Goal: Transaction & Acquisition: Purchase product/service

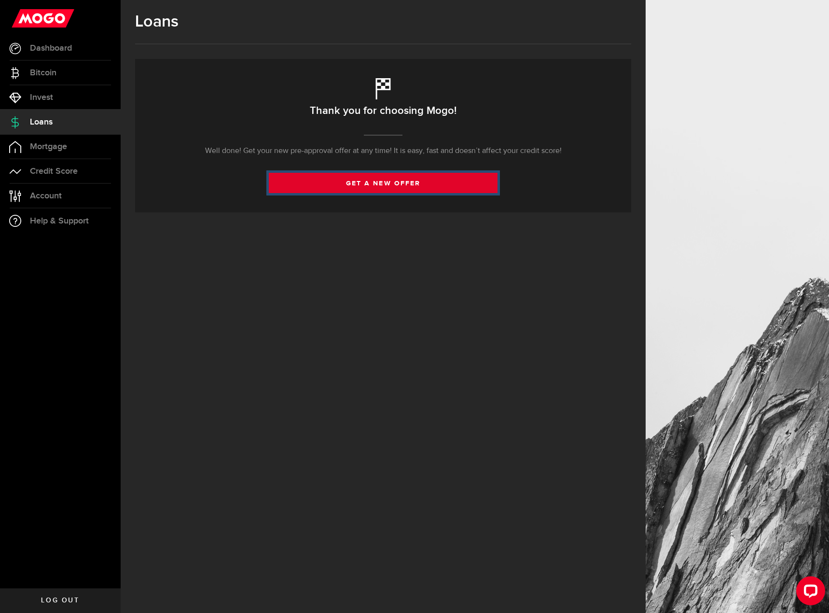
click at [400, 183] on link "get a new offer" at bounding box center [383, 183] width 229 height 20
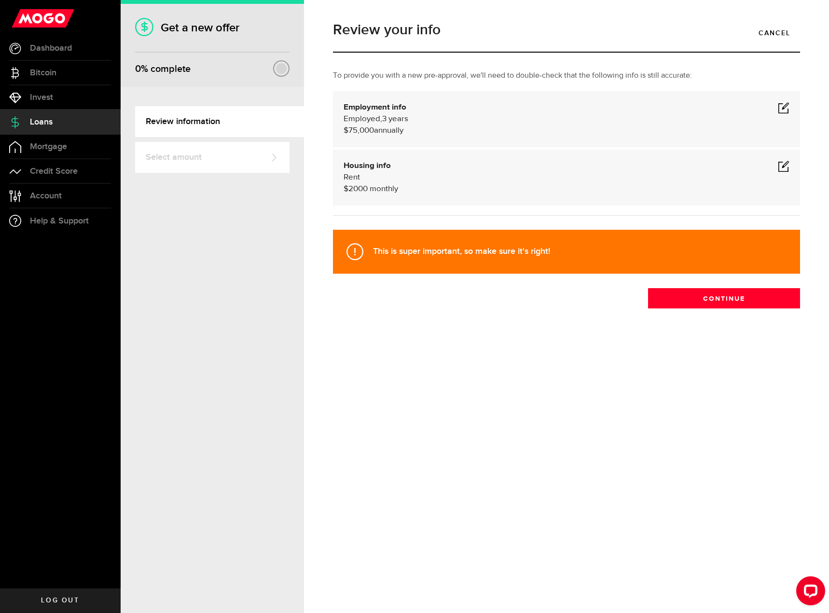
click at [781, 107] on span at bounding box center [784, 108] width 12 height 12
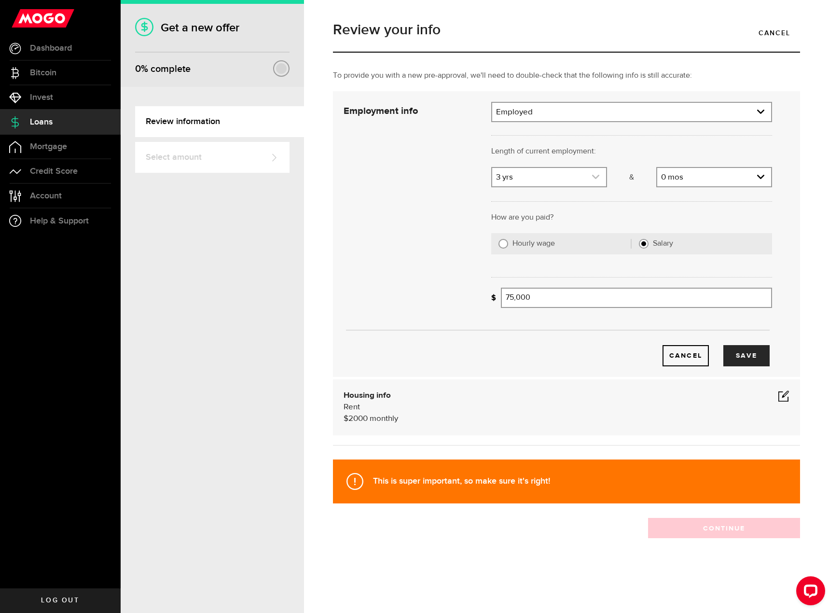
click at [593, 177] on use "expand select" at bounding box center [595, 177] width 7 height 4
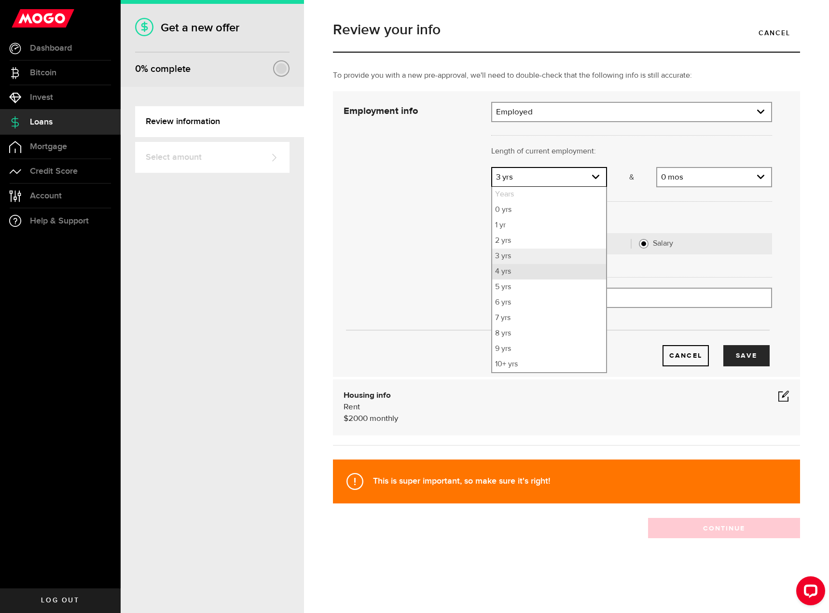
click at [516, 277] on li "4 yrs" at bounding box center [549, 271] width 114 height 15
select select "4"
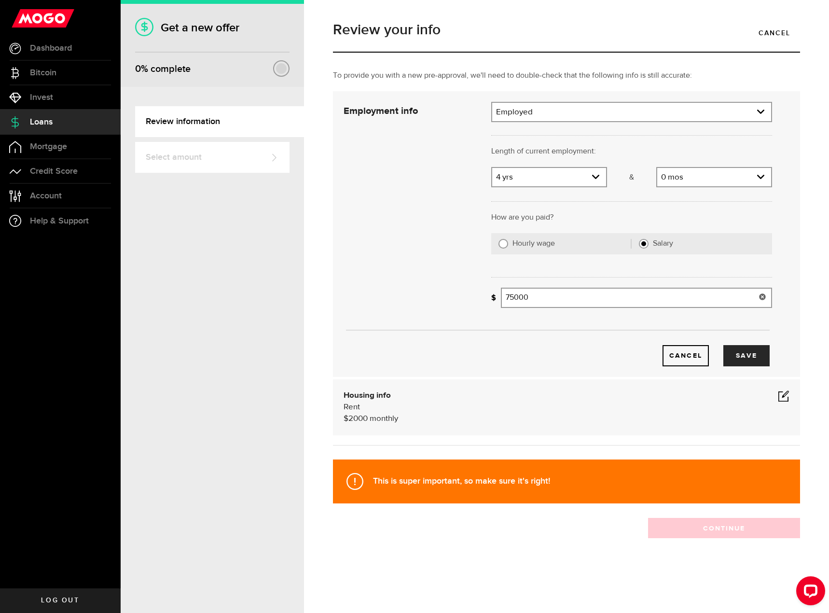
click at [552, 303] on input "75000" at bounding box center [636, 298] width 271 height 20
drag, startPoint x: 513, startPoint y: 297, endPoint x: 448, endPoint y: 301, distance: 65.8
click at [448, 301] on div "Employment info Employment type What's your employment situation like? Employed…" at bounding box center [557, 234] width 443 height 264
type input "92,000"
click at [754, 359] on button "Save" at bounding box center [746, 355] width 46 height 21
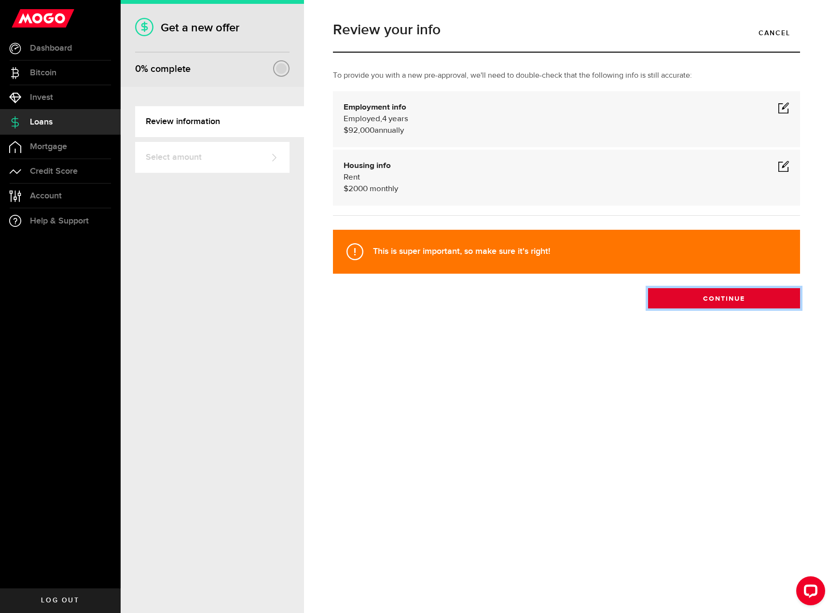
click at [678, 303] on button "Continue" at bounding box center [724, 298] width 152 height 20
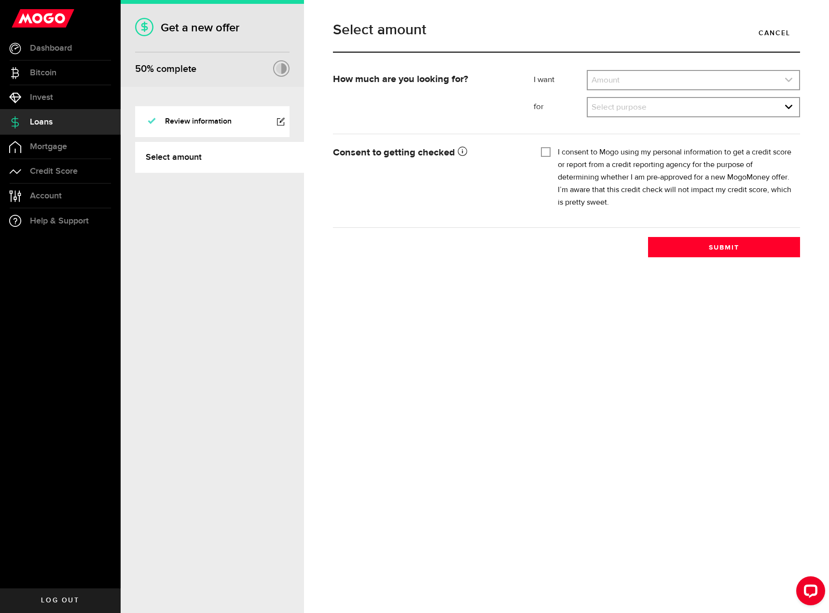
click at [679, 75] on link "expand select" at bounding box center [693, 80] width 211 height 18
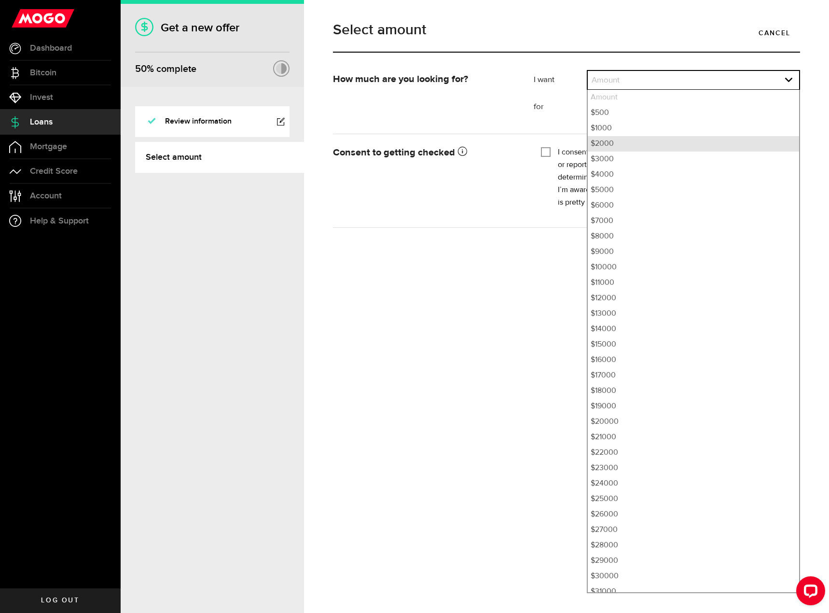
click at [628, 144] on li "$2000" at bounding box center [693, 143] width 211 height 15
select select "2000"
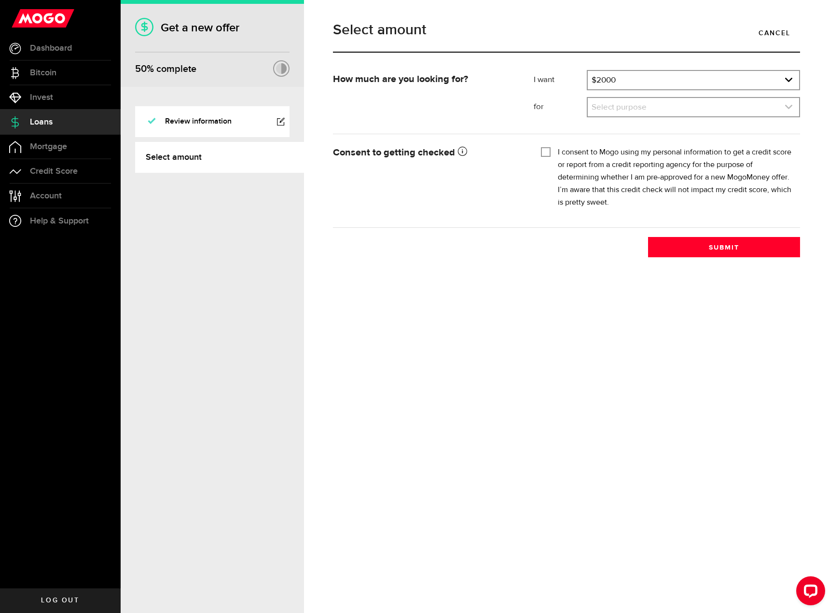
click at [645, 103] on link "expand select" at bounding box center [693, 107] width 211 height 18
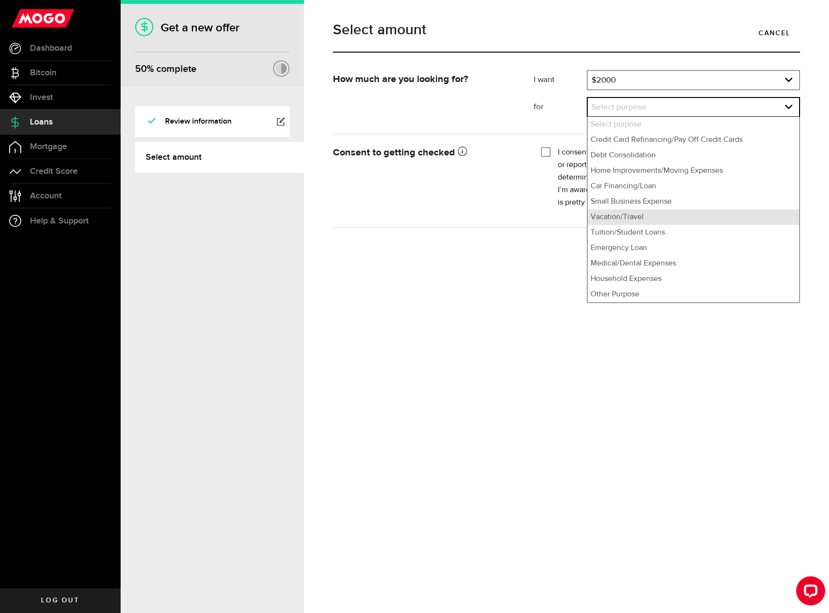
click at [648, 222] on li "Vacation/Travel" at bounding box center [693, 216] width 211 height 15
select select "Vacation/Travel"
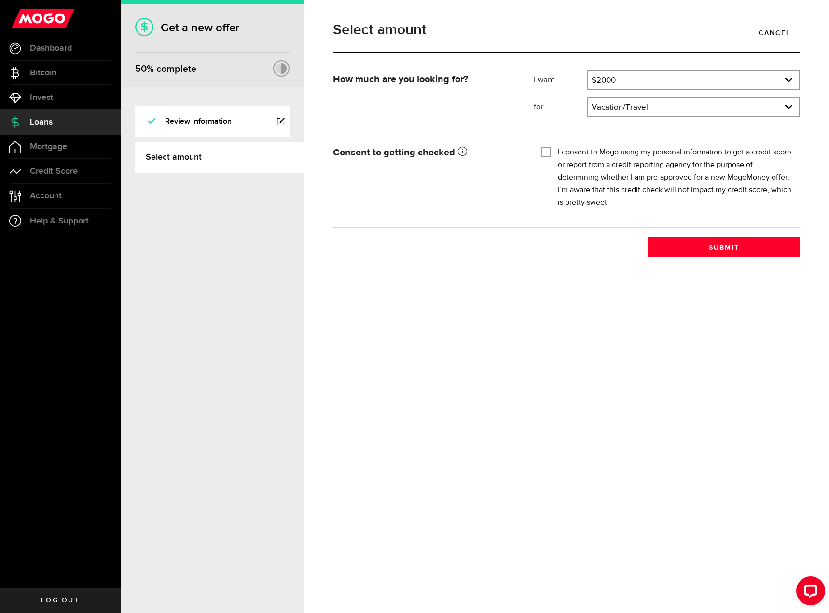
click at [543, 147] on input "I consent to Mogo using my personal information to get a credit score or report…" at bounding box center [546, 151] width 10 height 10
checkbox input "true"
click at [706, 244] on button "Submit" at bounding box center [724, 247] width 152 height 20
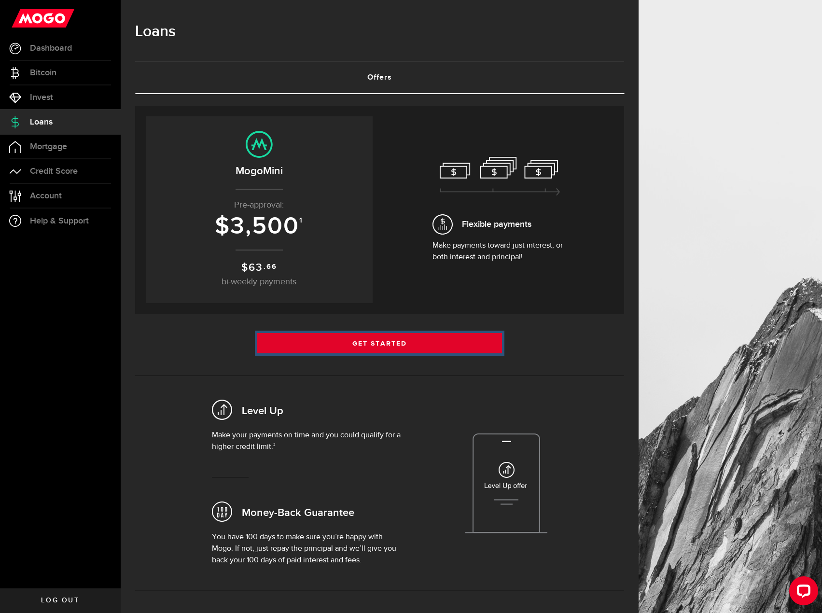
click at [395, 342] on link "Get Started" at bounding box center [379, 343] width 245 height 20
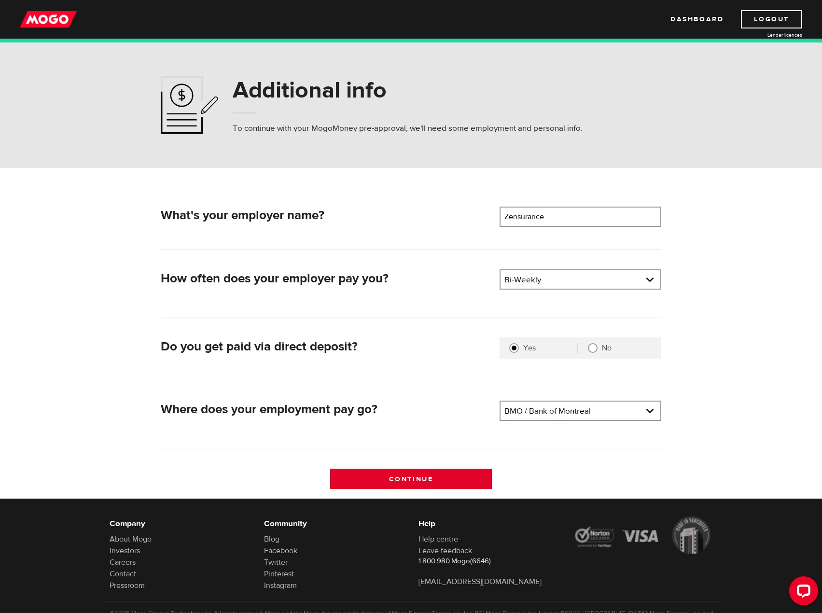
click at [419, 475] on input "Continue" at bounding box center [411, 478] width 162 height 20
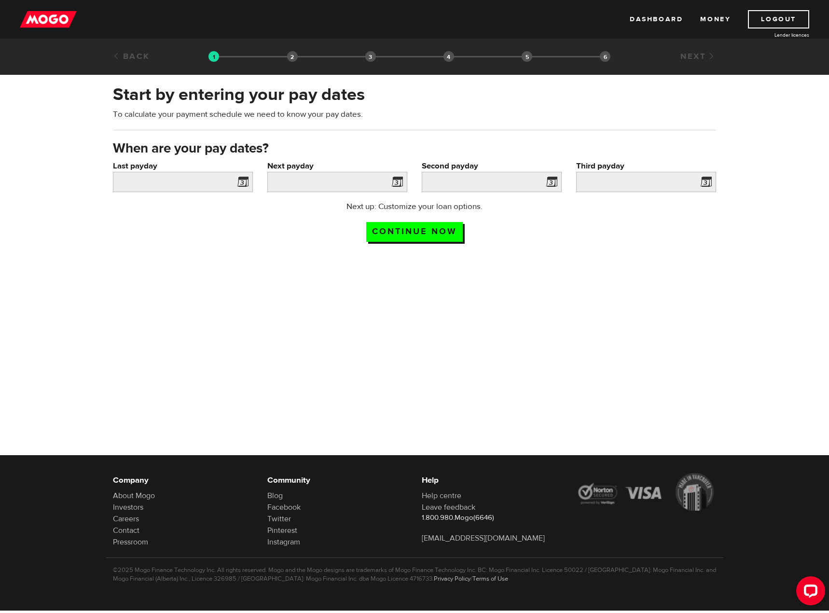
click at [243, 181] on span at bounding box center [241, 183] width 14 height 15
click at [409, 230] on input "Continue now" at bounding box center [414, 232] width 96 height 20
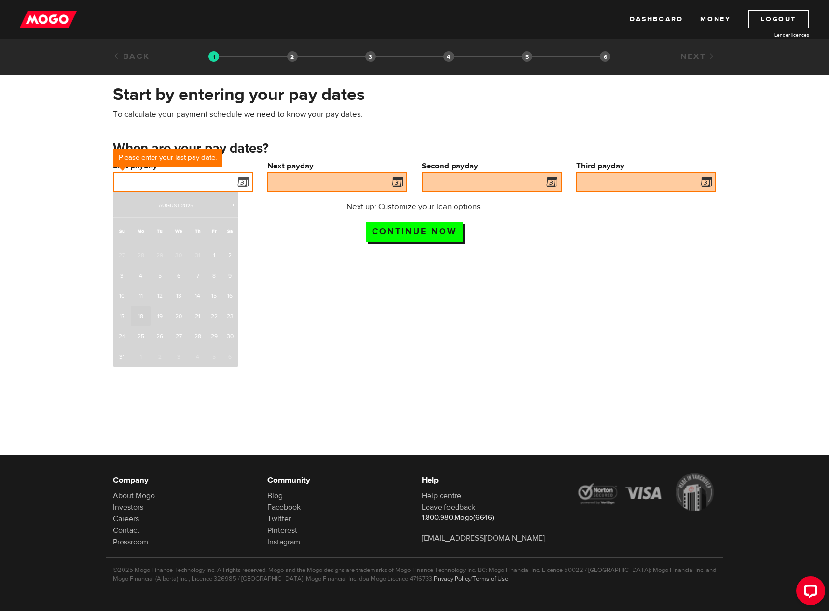
click at [169, 181] on input "Last payday" at bounding box center [183, 182] width 140 height 20
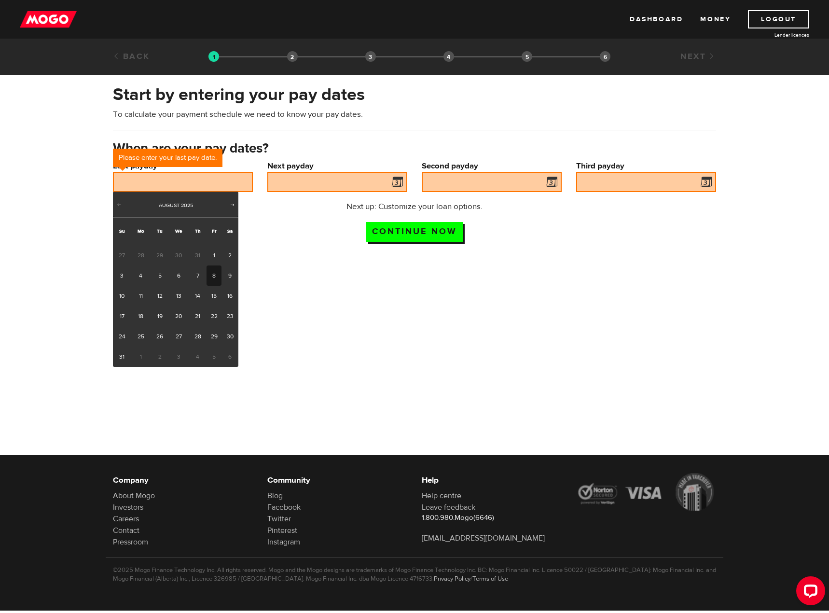
click at [215, 276] on link "8" at bounding box center [213, 275] width 15 height 20
type input "2025/08/08"
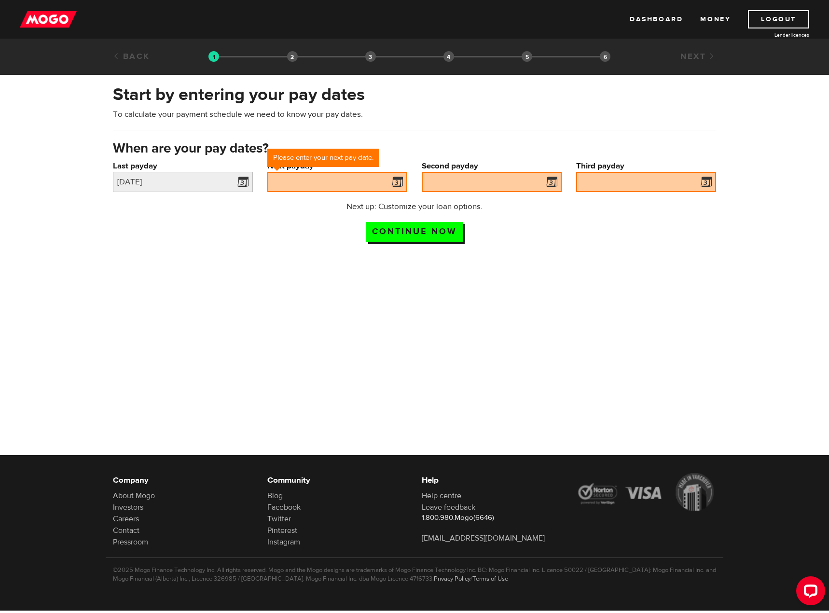
click at [395, 182] on span at bounding box center [395, 183] width 14 height 15
click at [377, 185] on input "Next payday" at bounding box center [337, 182] width 140 height 20
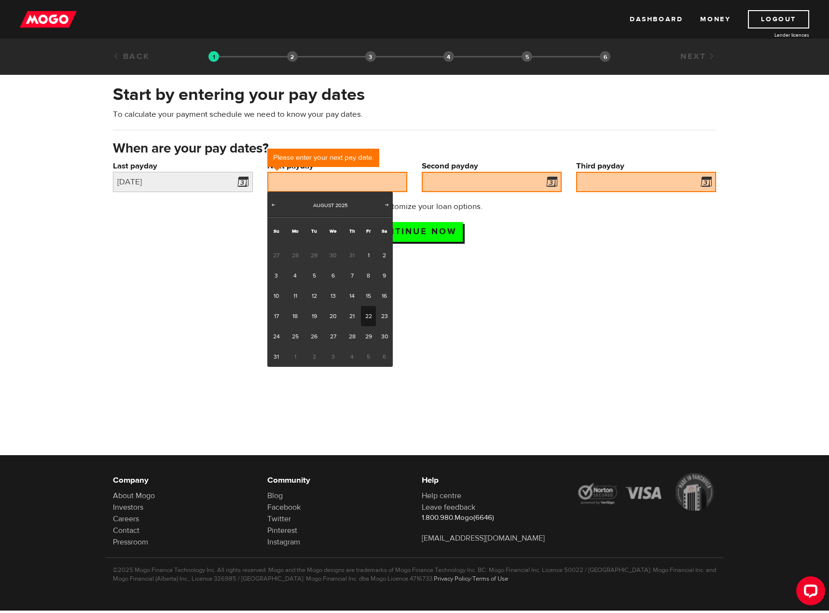
click at [370, 314] on link "22" at bounding box center [368, 316] width 15 height 20
type input "2025/08/22"
type input "2025/9/5"
type input "2025/9/19"
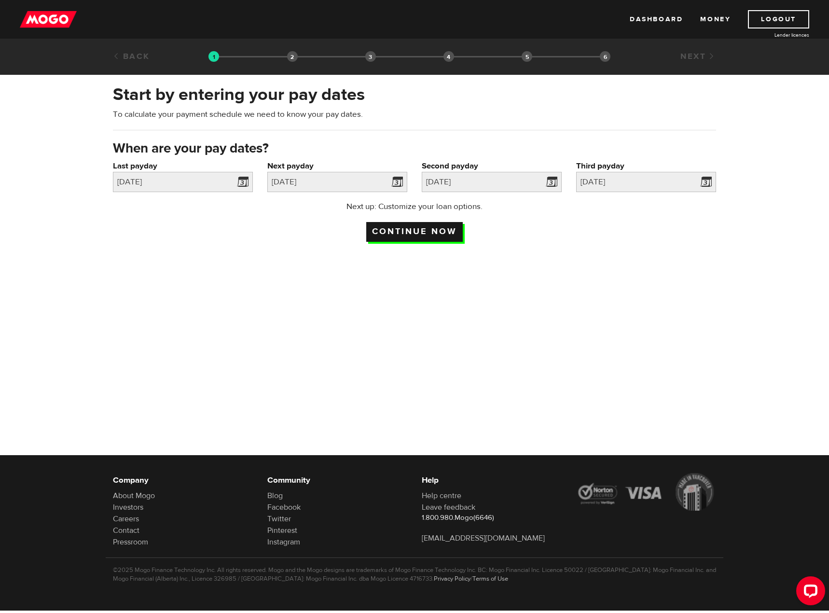
click at [429, 233] on input "Continue now" at bounding box center [414, 232] width 96 height 20
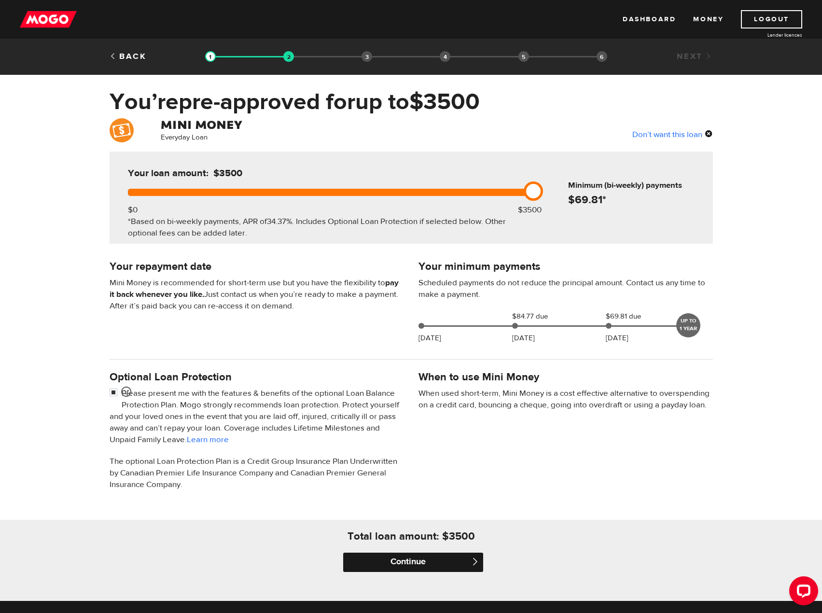
click at [434, 562] on input "Continue" at bounding box center [413, 561] width 140 height 19
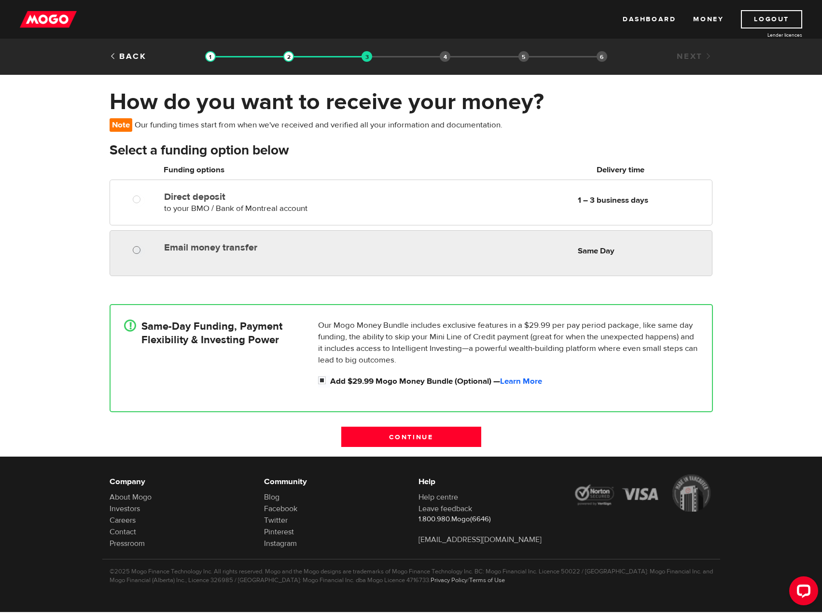
radio input "true"
click at [136, 248] on input "Email money transfer" at bounding box center [139, 251] width 12 height 12
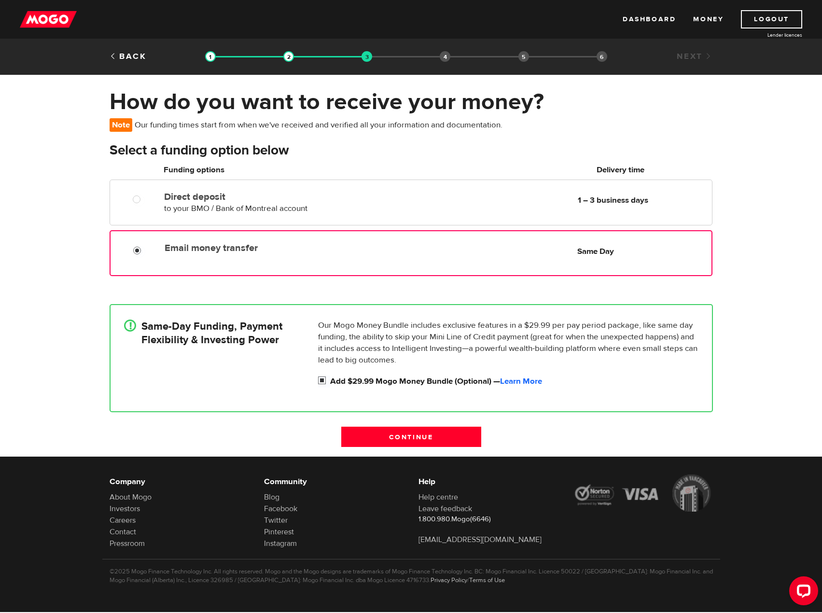
click at [318, 380] on input "Add $29.99 Mogo Money Bundle (Optional) — Learn More" at bounding box center [324, 381] width 12 height 12
checkbox input "false"
radio input "false"
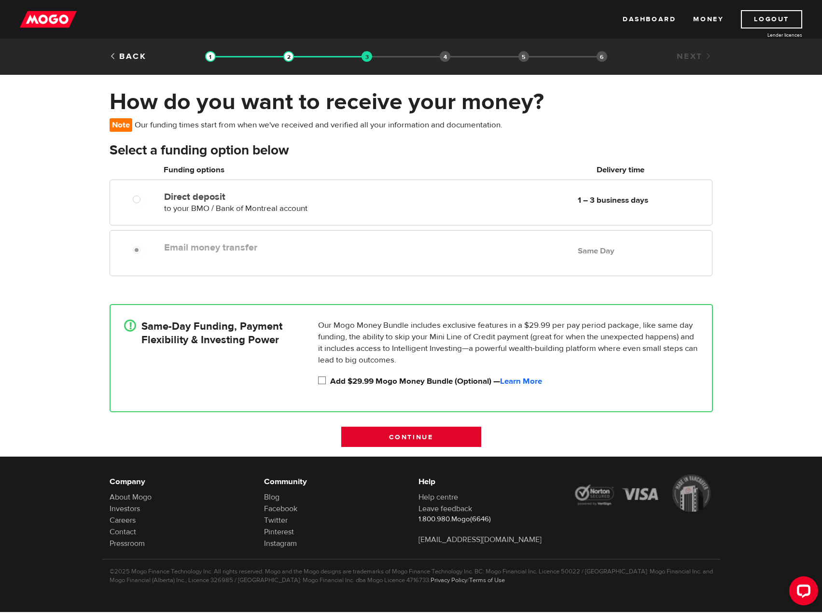
click at [413, 439] on input "Continue" at bounding box center [411, 436] width 140 height 20
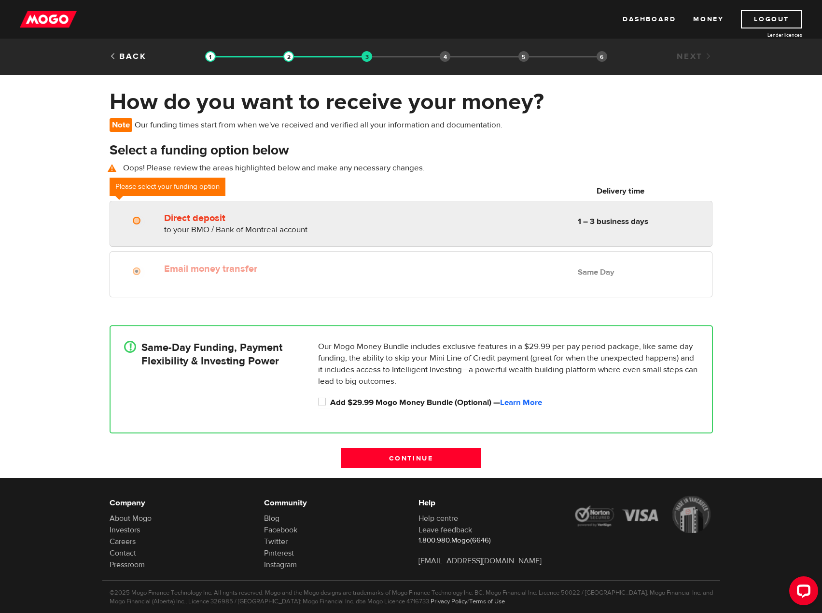
radio input "true"
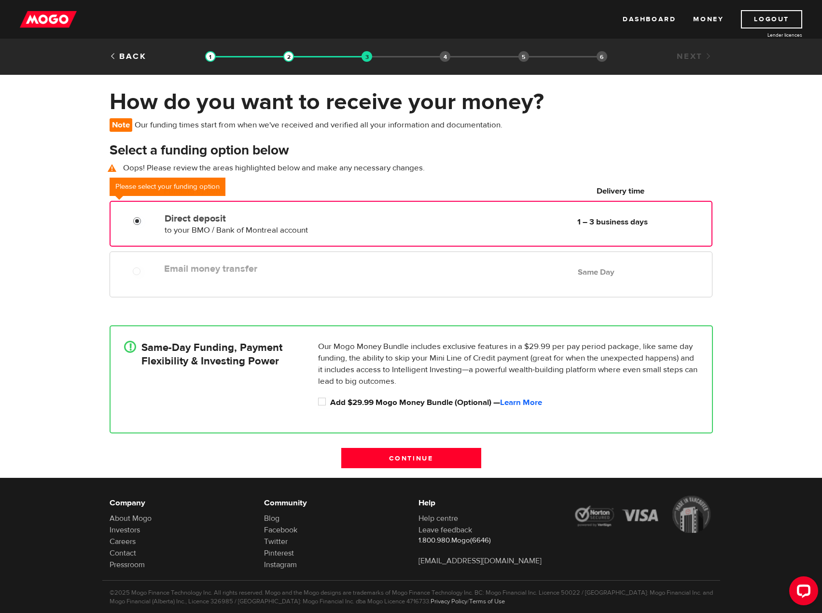
click at [137, 220] on input "Direct deposit" at bounding box center [139, 222] width 12 height 12
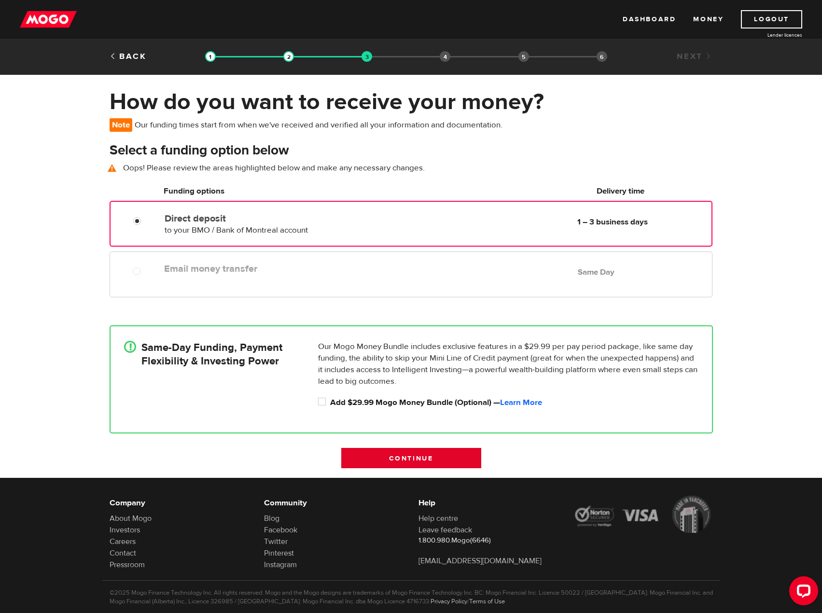
click at [433, 461] on input "Continue" at bounding box center [411, 458] width 140 height 20
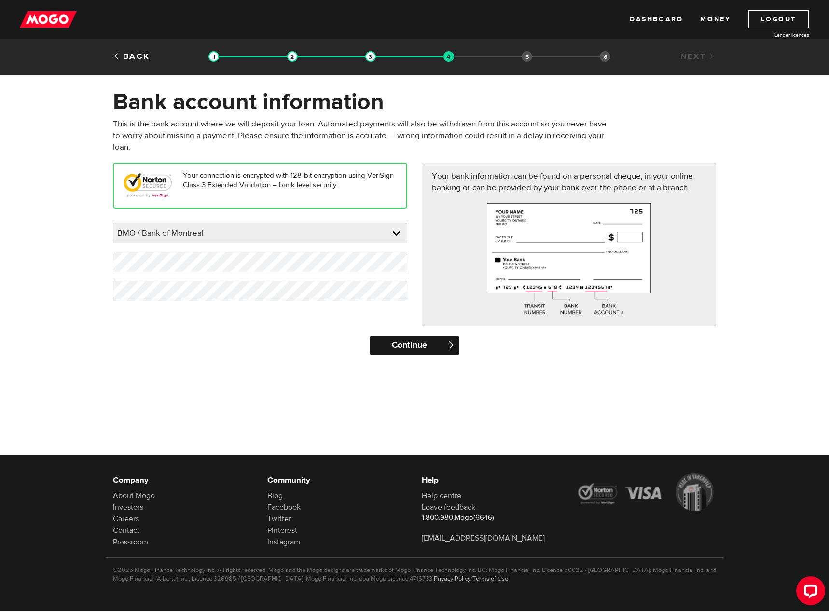
click at [438, 342] on input "Continue" at bounding box center [414, 345] width 88 height 19
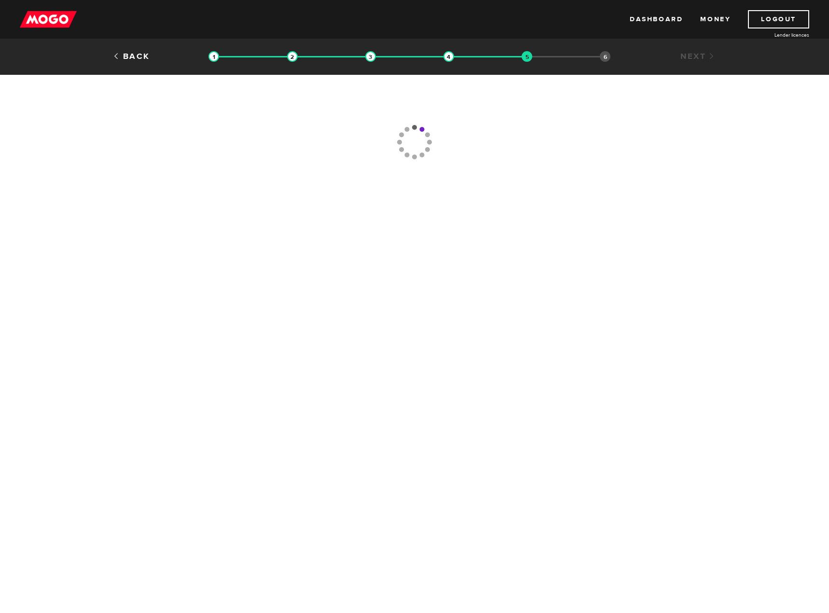
type input "[PHONE_NUMBER]"
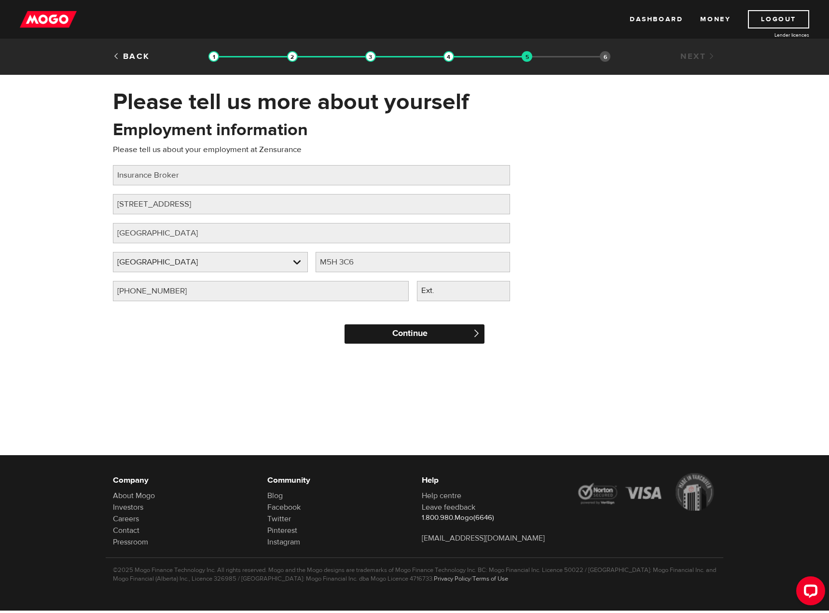
click at [425, 337] on input "Continue" at bounding box center [414, 333] width 140 height 19
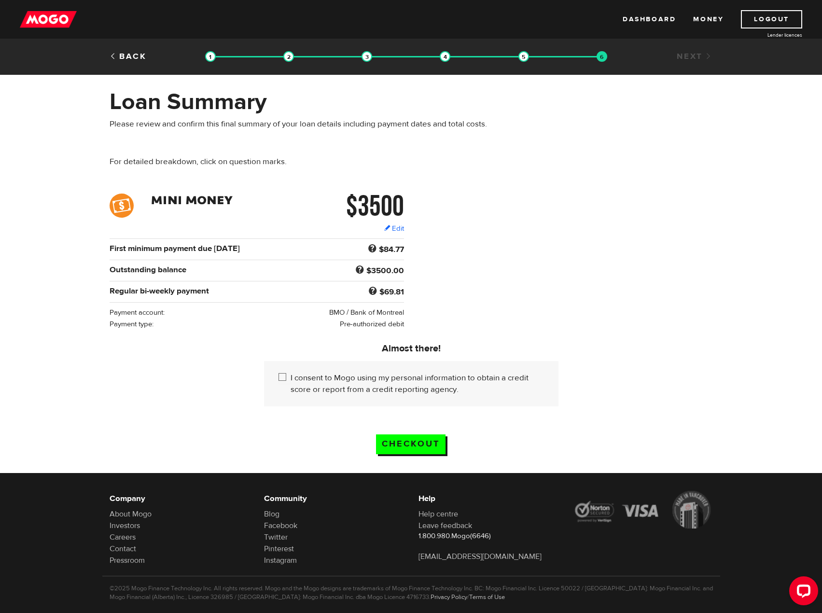
click at [279, 374] on input "I consent to Mogo using my personal information to obtain a credit score or rep…" at bounding box center [284, 378] width 12 height 12
checkbox input "true"
click at [418, 439] on input "Checkout" at bounding box center [410, 444] width 69 height 20
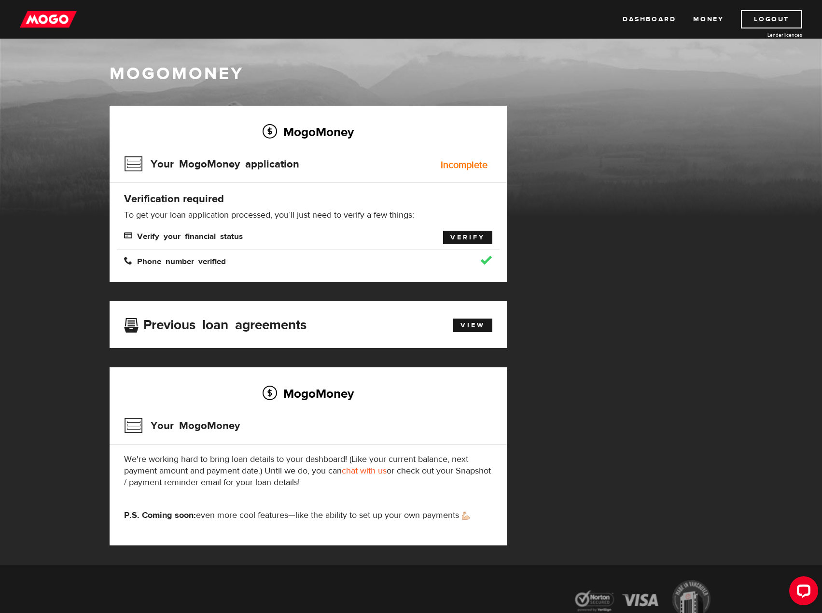
click at [476, 241] on link "Verify" at bounding box center [467, 238] width 49 height 14
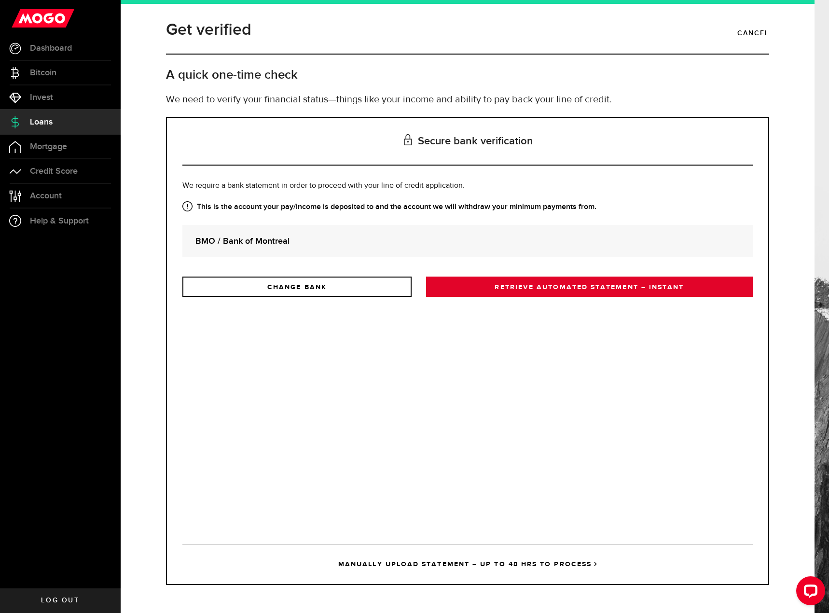
click at [530, 285] on link "RETRIEVE AUTOMATED STATEMENT – INSTANT" at bounding box center [589, 286] width 327 height 20
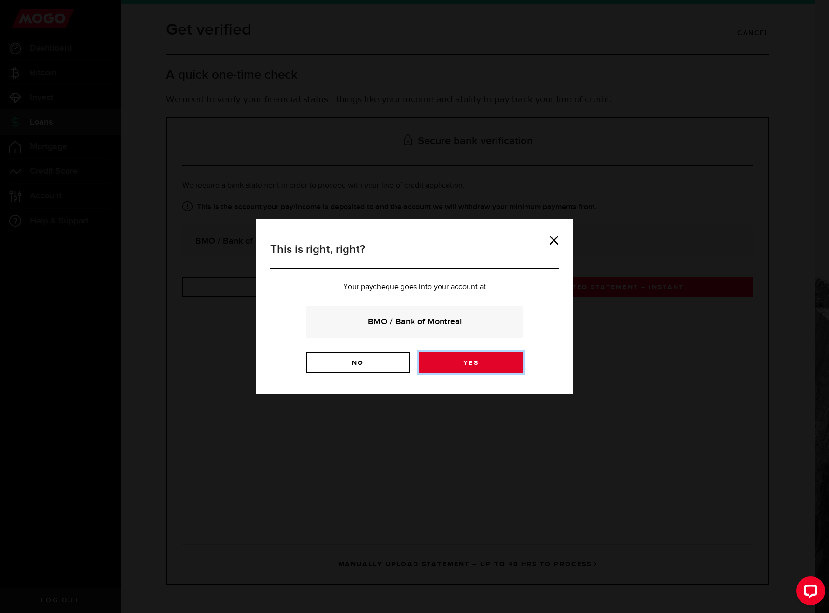
click at [458, 363] on link "Yes" at bounding box center [470, 362] width 103 height 20
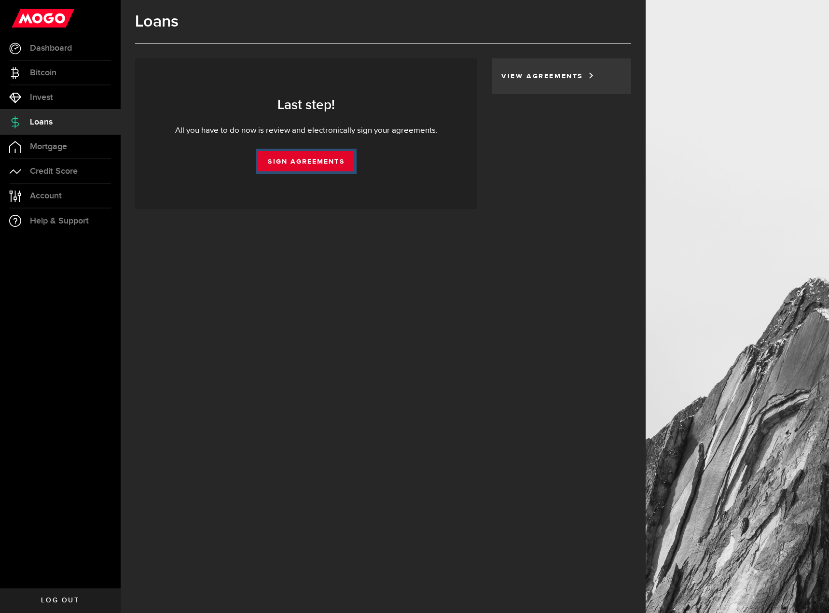
click at [319, 162] on link "Sign Agreements" at bounding box center [306, 161] width 96 height 20
